Goal: Transaction & Acquisition: Subscribe to service/newsletter

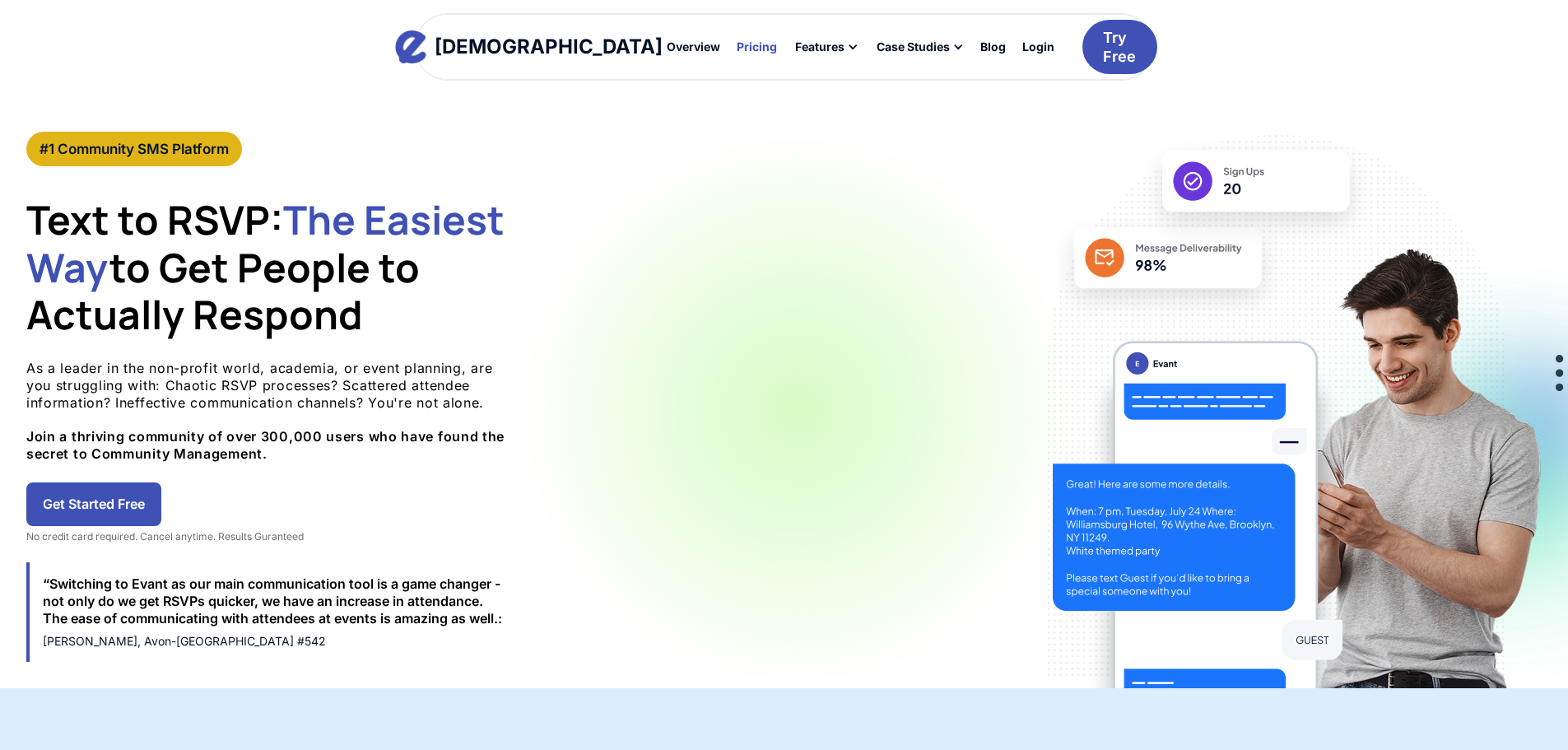
click at [731, 54] on div at bounding box center [757, 46] width 52 height 25
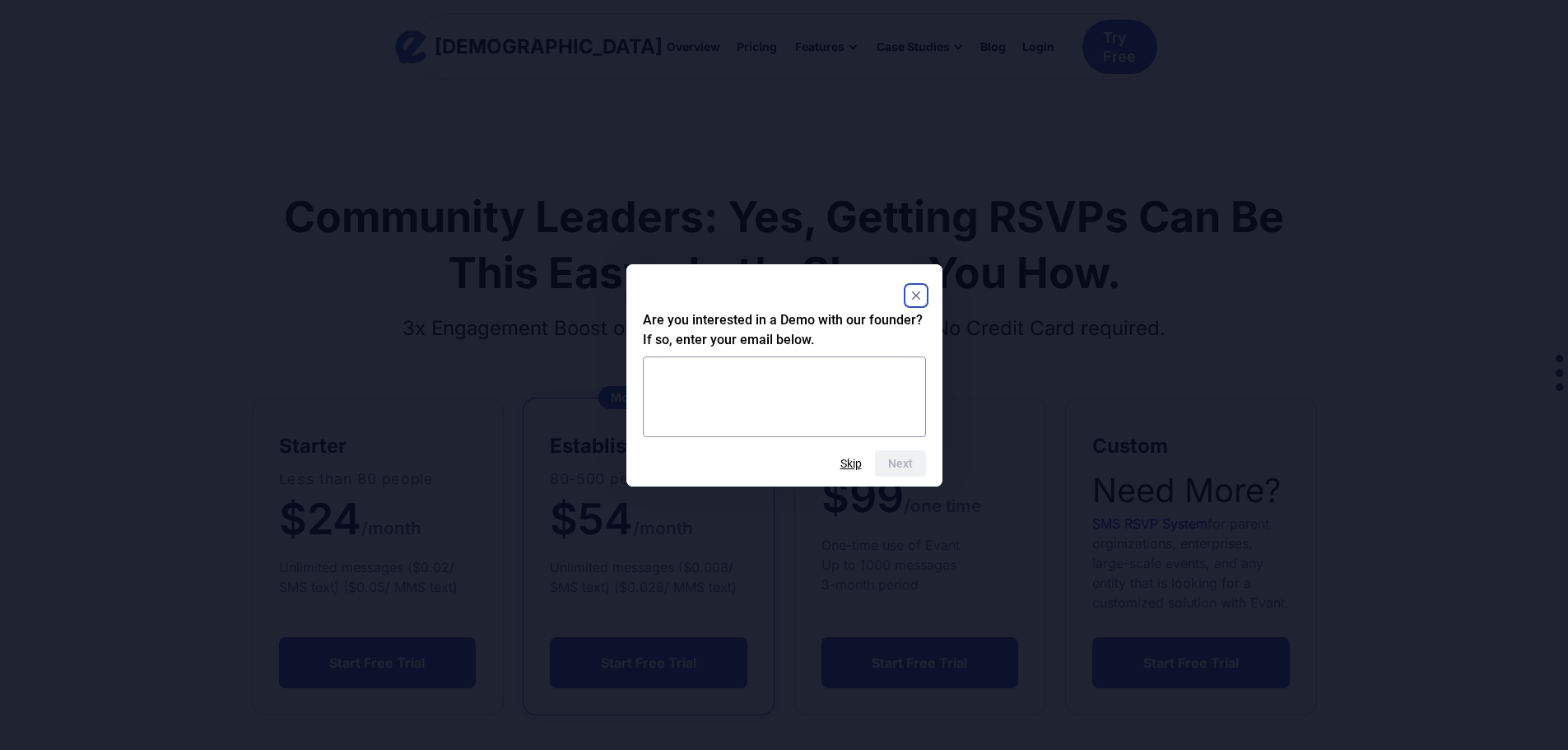
click at [914, 289] on rect "Close" at bounding box center [916, 295] width 20 height 20
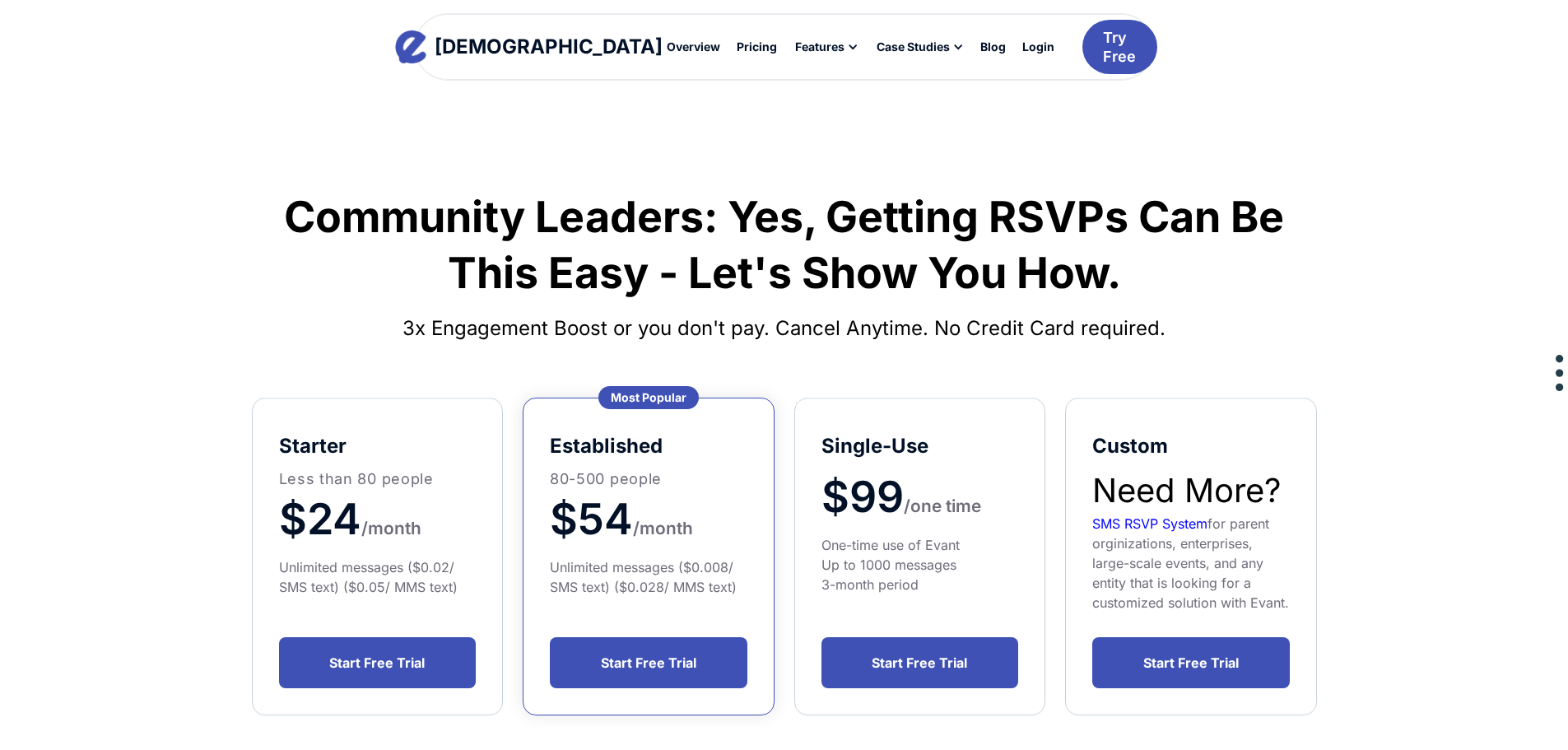
scroll to position [82, 0]
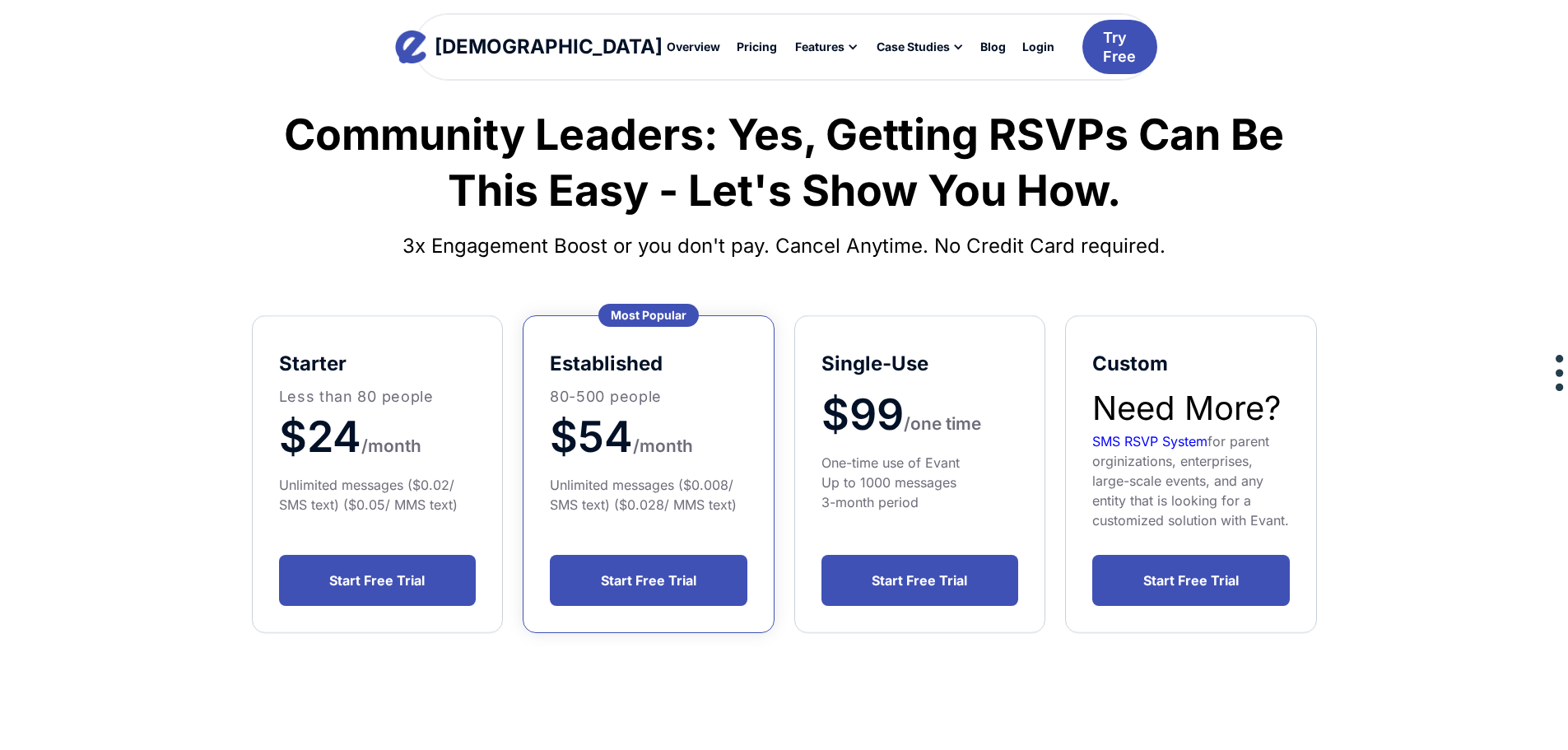
click at [660, 315] on div "Most Popular" at bounding box center [649, 315] width 101 height 23
click at [630, 493] on div "Unlimited messages ($0.008/ SMS text) ($0.028/ MMS text)" at bounding box center [648, 494] width 197 height 39
click at [683, 570] on link "Start Free Trial" at bounding box center [648, 580] width 197 height 51
